Goal: Transaction & Acquisition: Purchase product/service

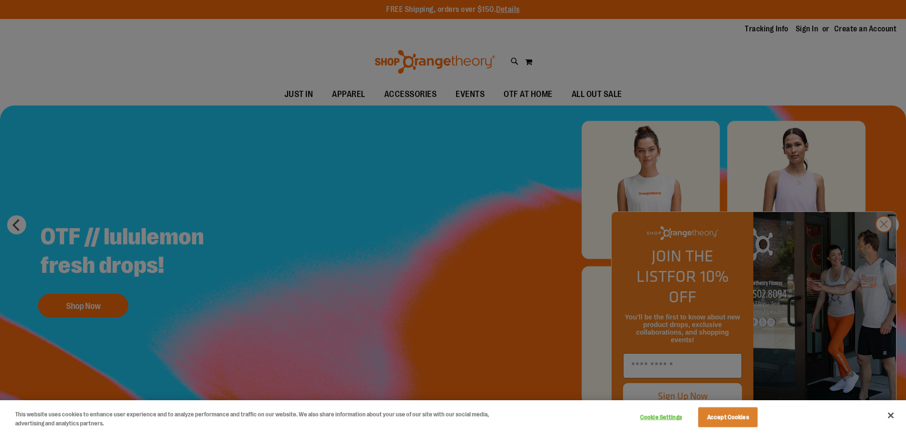
click at [888, 245] on div at bounding box center [453, 216] width 906 height 433
click at [889, 416] on button "Close" at bounding box center [890, 415] width 21 height 21
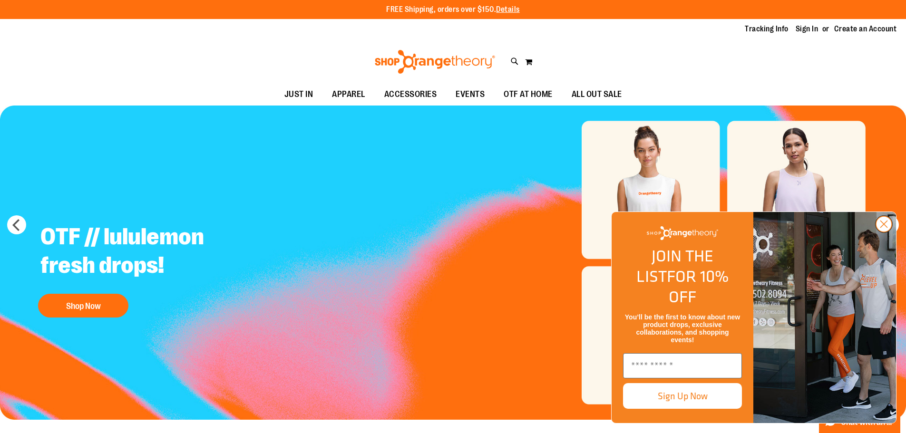
click at [881, 232] on circle "Close dialog" at bounding box center [884, 224] width 16 height 16
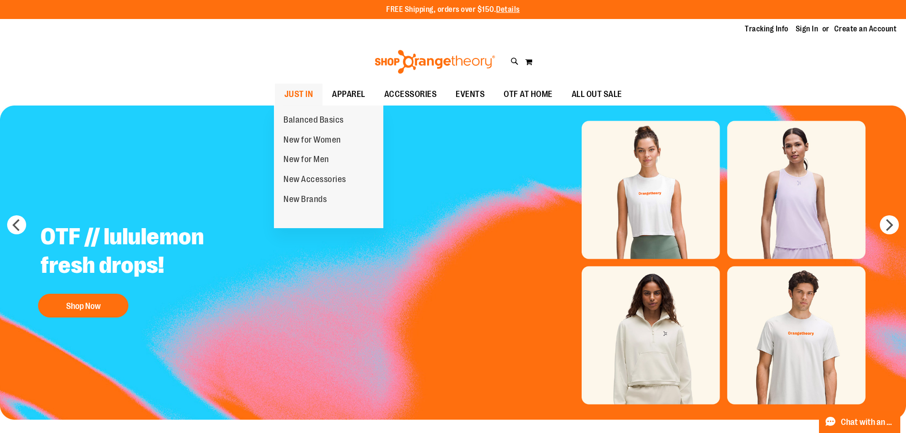
click at [292, 94] on span "JUST IN" at bounding box center [298, 94] width 29 height 21
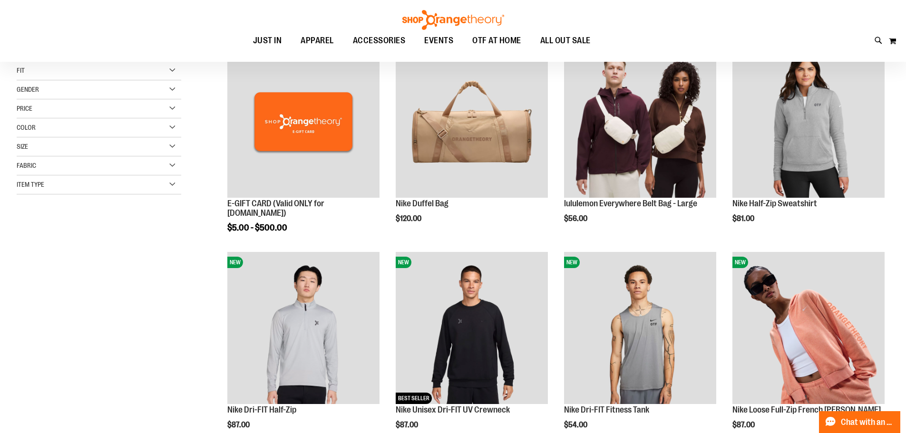
scroll to position [237, 0]
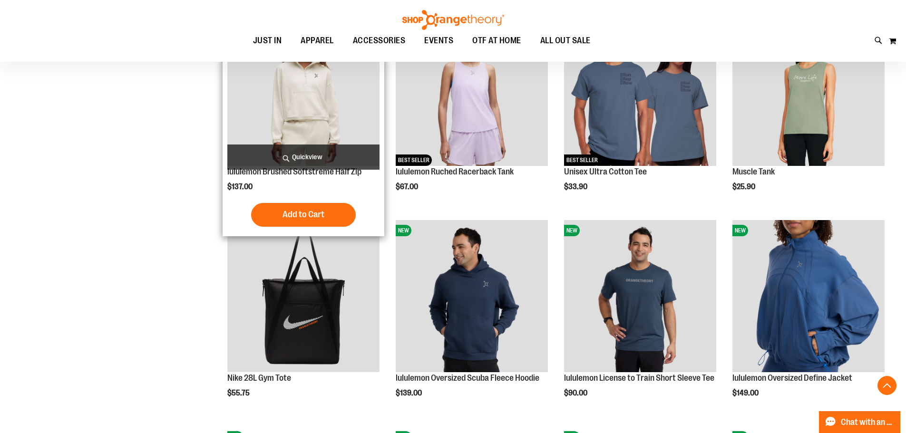
scroll to position [808, 0]
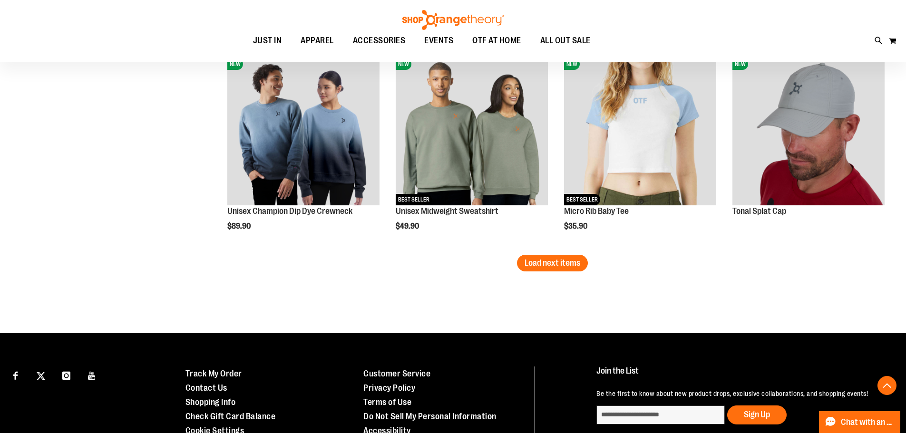
scroll to position [1806, 0]
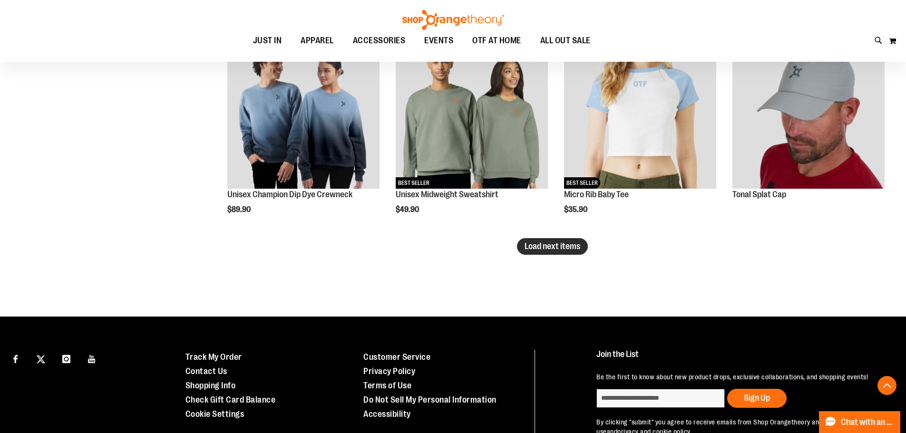
click at [568, 248] on span "Load next items" at bounding box center [552, 247] width 56 height 10
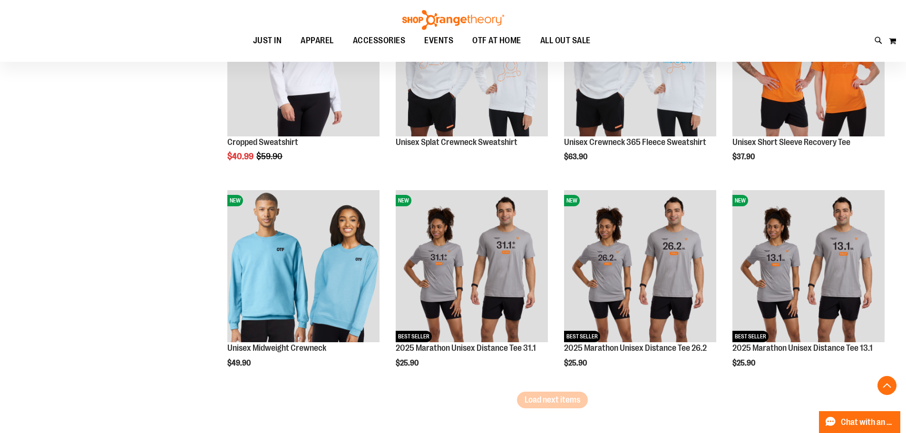
scroll to position [2282, 0]
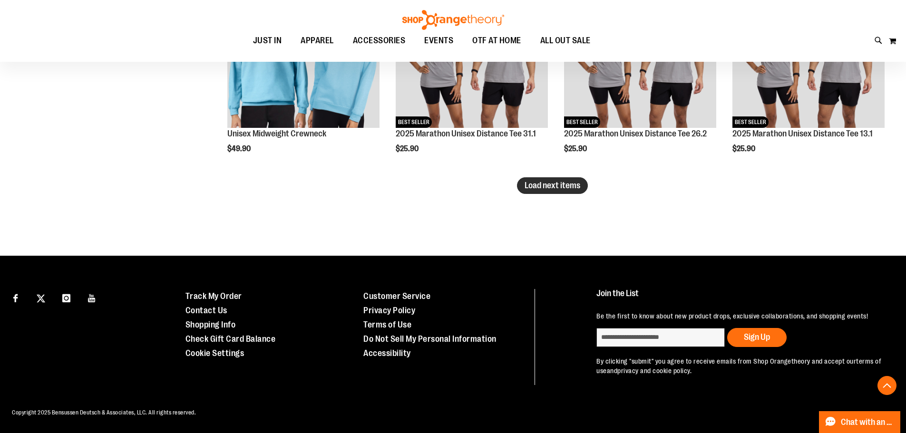
click at [551, 181] on span "Load next items" at bounding box center [552, 186] width 56 height 10
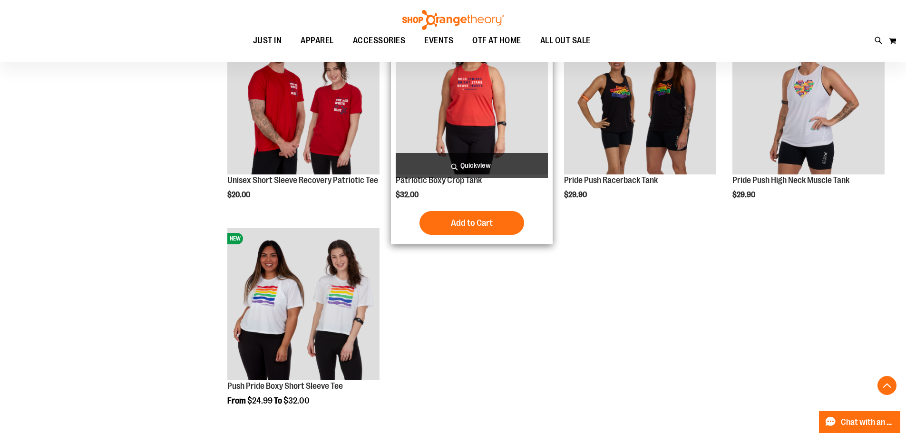
scroll to position [2781, 0]
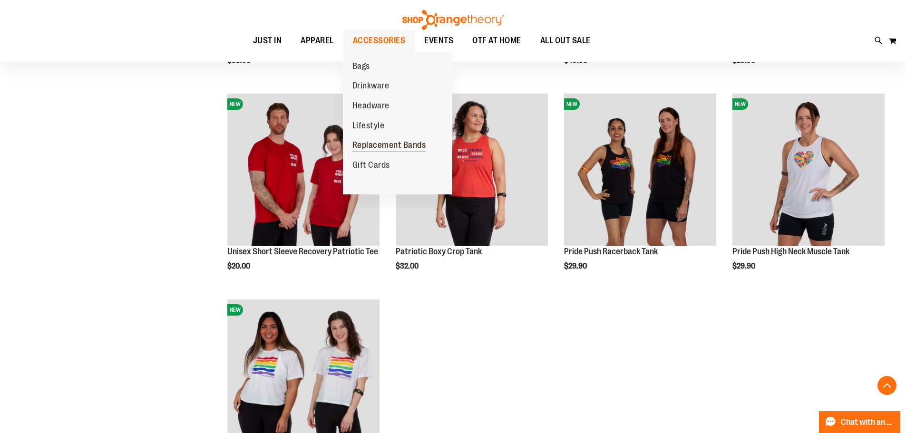
click at [376, 139] on link "Replacement Bands" at bounding box center [389, 146] width 93 height 20
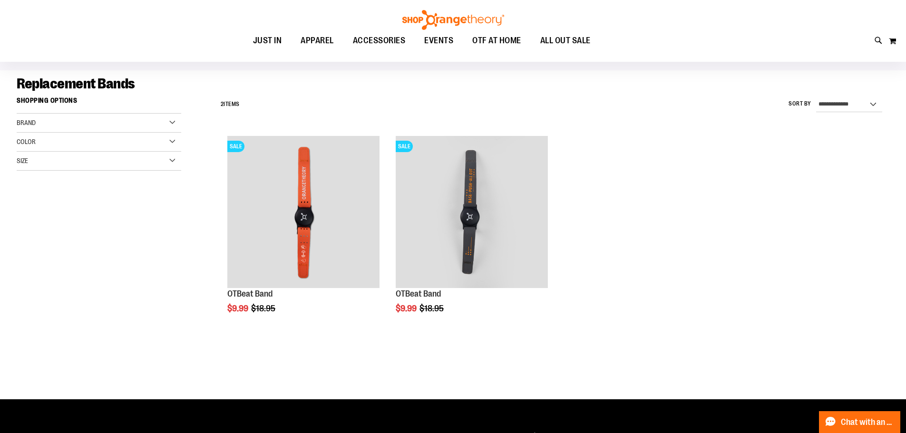
scroll to position [47, 0]
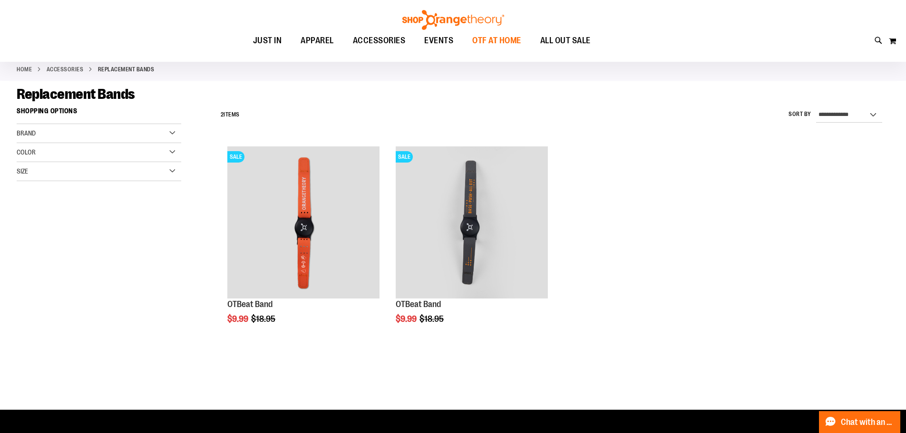
click at [495, 46] on span "OTF AT HOME" at bounding box center [496, 40] width 49 height 21
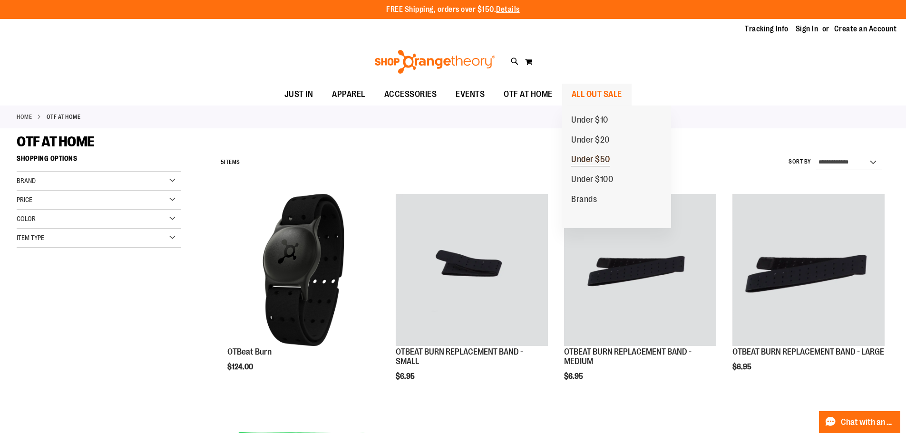
click at [591, 156] on span "Under $50" at bounding box center [590, 161] width 39 height 12
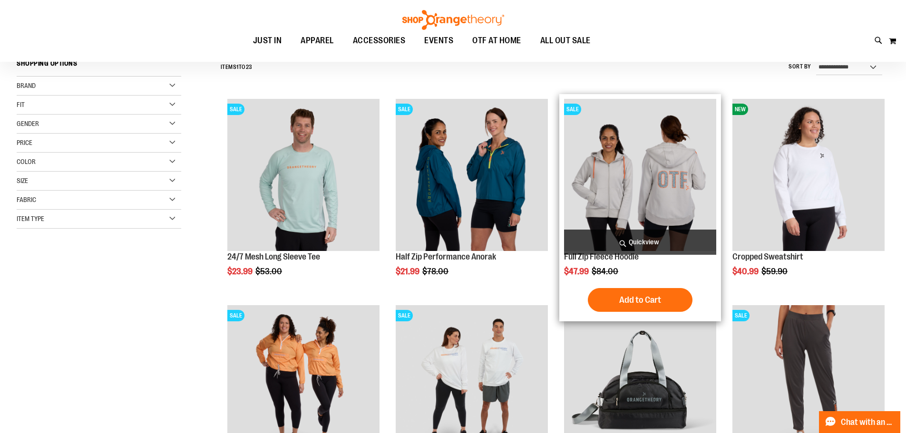
scroll to position [237, 0]
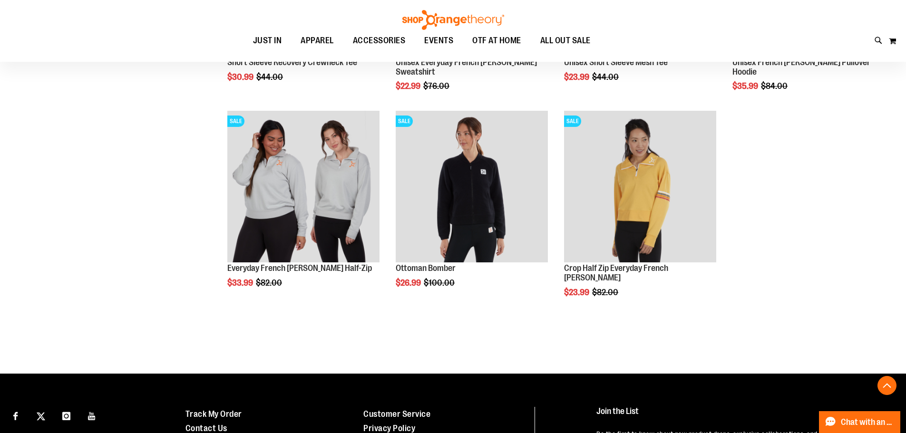
scroll to position [1141, 0]
